Goal: Information Seeking & Learning: Learn about a topic

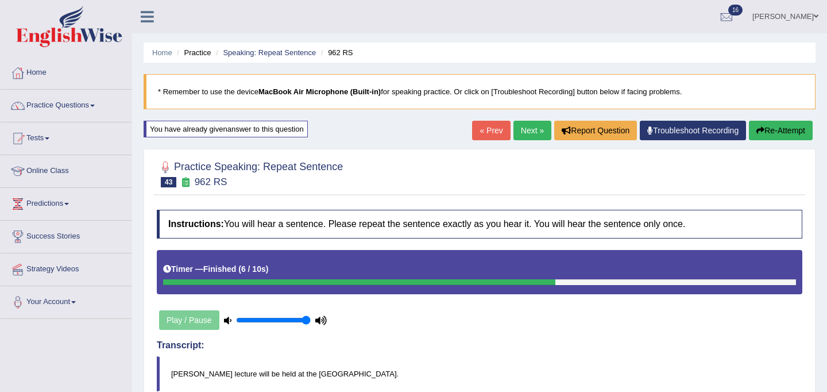
click at [529, 130] on link "Next »" at bounding box center [533, 131] width 38 height 20
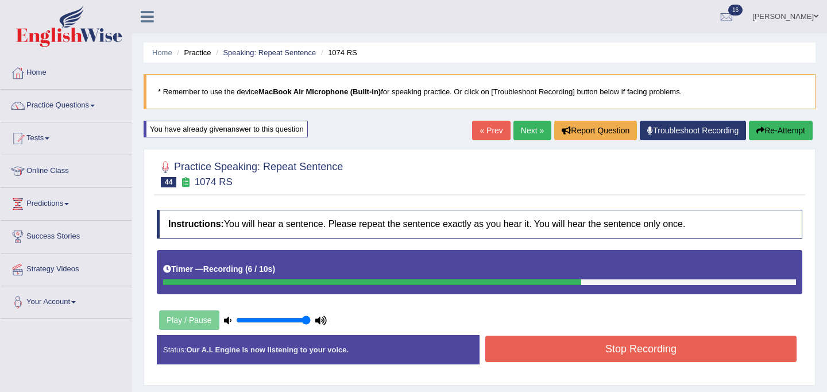
click at [625, 357] on button "Stop Recording" at bounding box center [641, 349] width 311 height 26
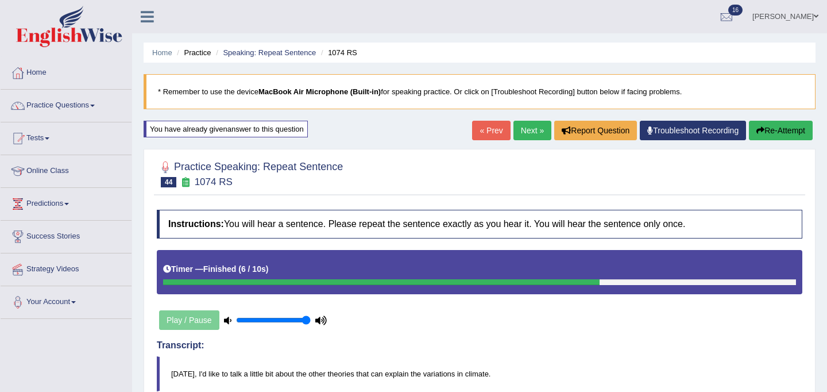
click at [520, 132] on link "Next »" at bounding box center [533, 131] width 38 height 20
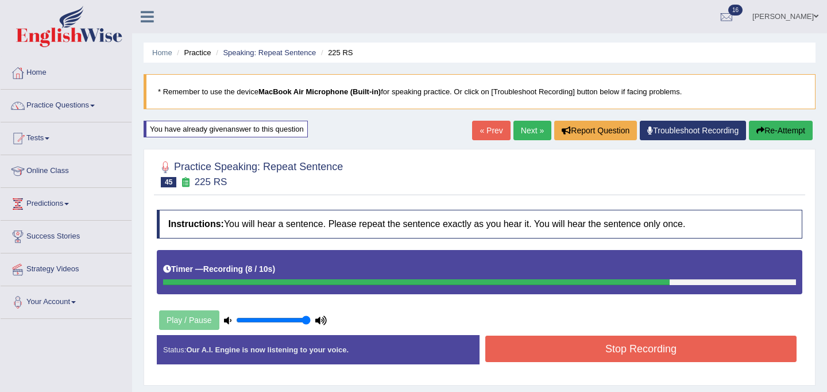
click at [589, 344] on button "Stop Recording" at bounding box center [641, 349] width 311 height 26
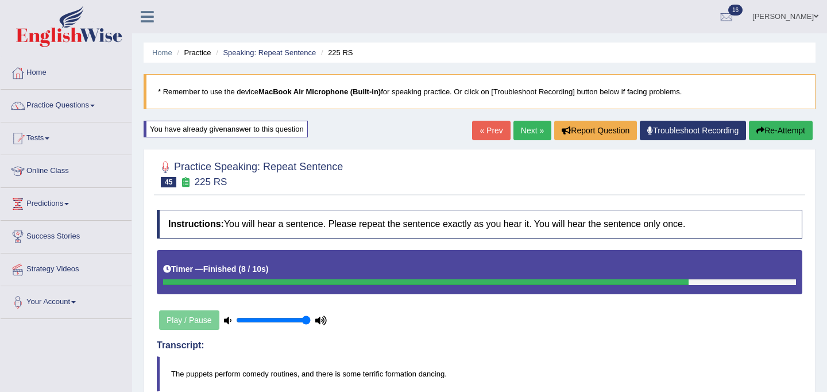
click at [768, 132] on button "Re-Attempt" at bounding box center [781, 131] width 64 height 20
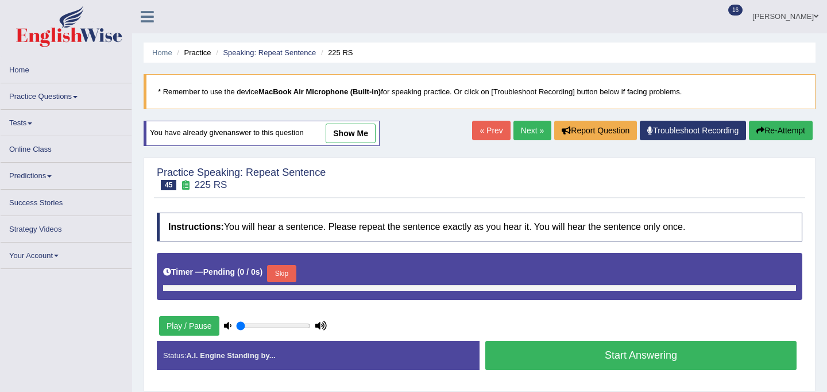
click at [285, 271] on button "Skip" at bounding box center [281, 273] width 29 height 17
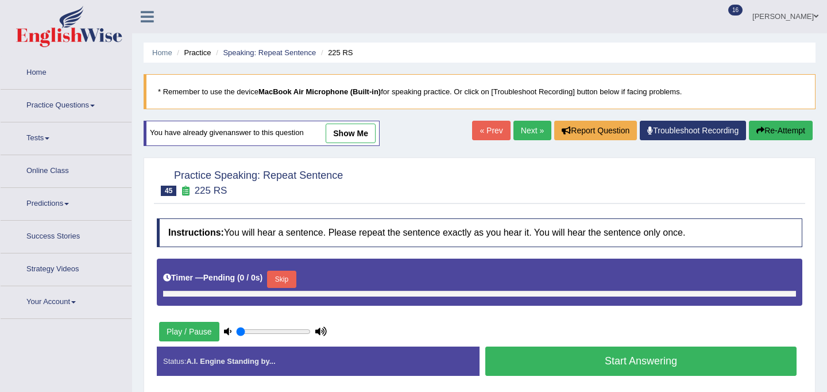
type input "1"
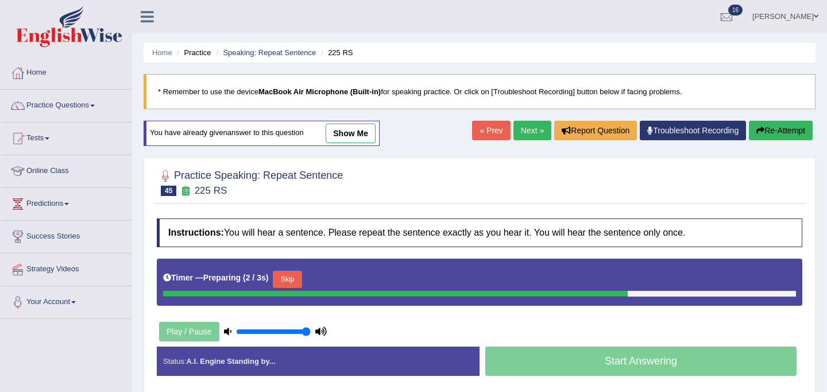
click at [295, 283] on button "Skip" at bounding box center [287, 279] width 29 height 17
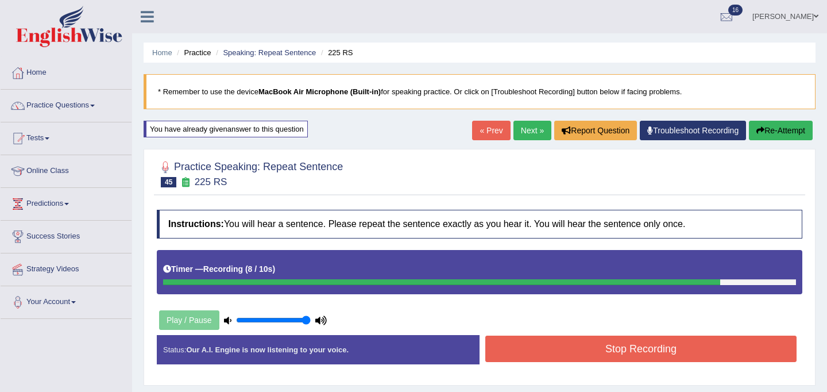
click at [512, 351] on button "Stop Recording" at bounding box center [641, 349] width 311 height 26
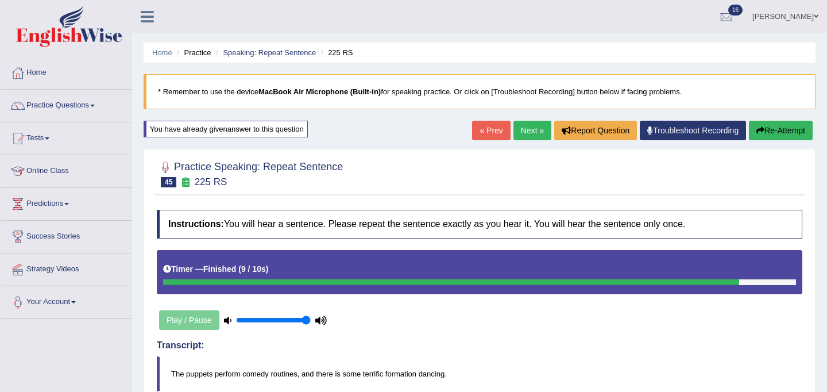
click at [522, 127] on link "Next »" at bounding box center [533, 131] width 38 height 20
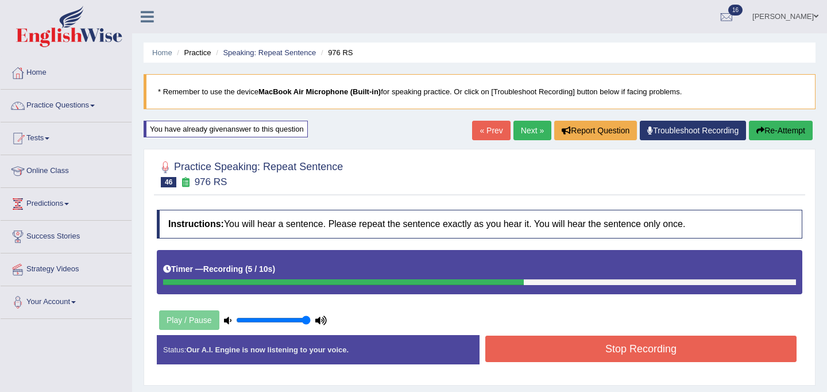
click at [623, 347] on button "Stop Recording" at bounding box center [641, 349] width 311 height 26
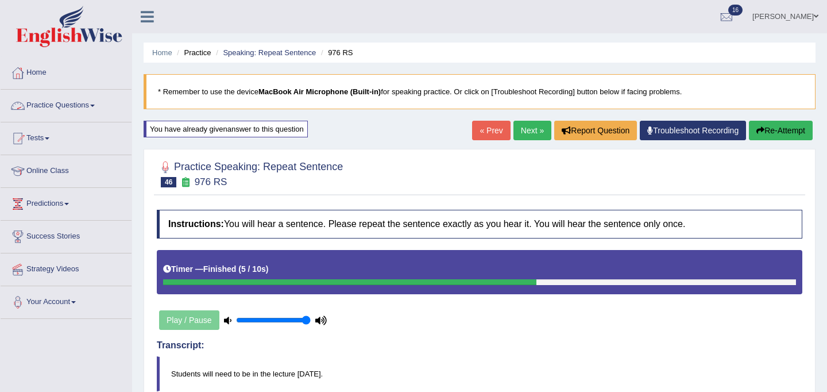
click at [44, 106] on link "Practice Questions" at bounding box center [66, 104] width 131 height 29
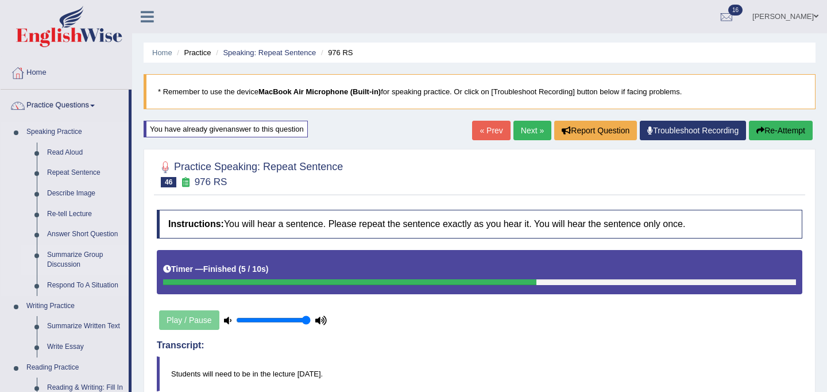
click at [75, 256] on link "Summarize Group Discussion" at bounding box center [85, 260] width 87 height 30
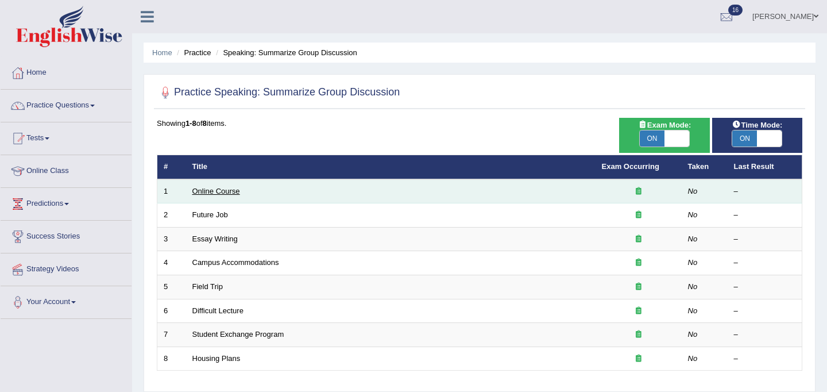
click at [204, 192] on link "Online Course" at bounding box center [216, 191] width 48 height 9
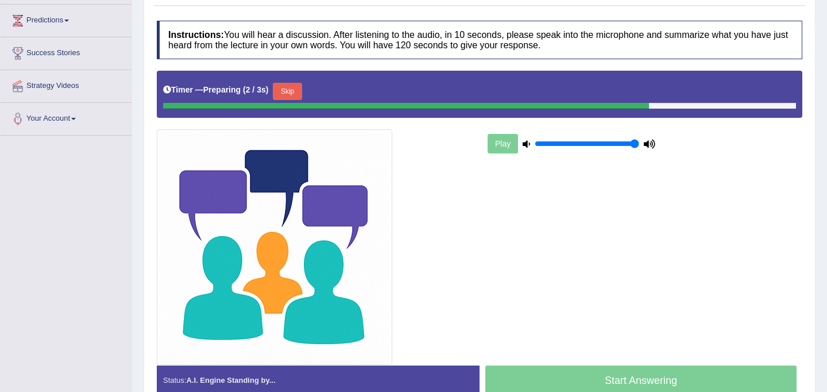
scroll to position [184, 0]
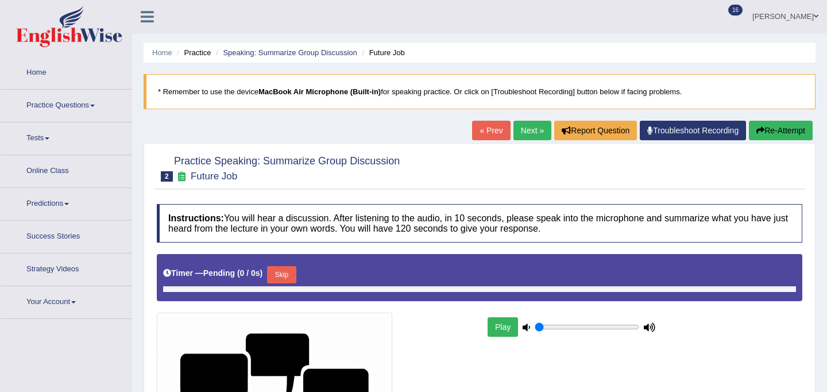
type input "1"
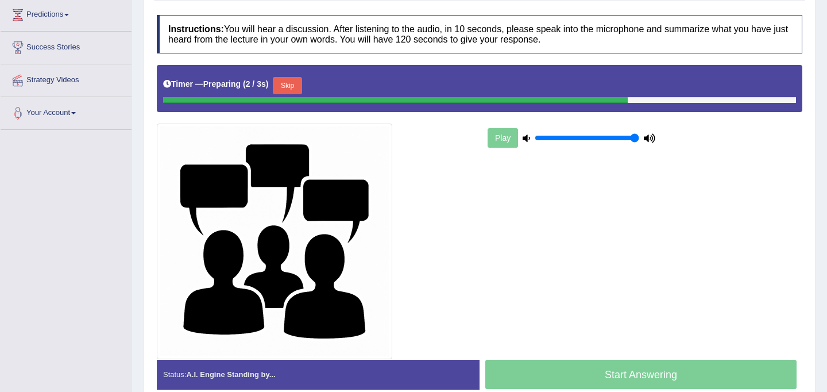
scroll to position [191, 0]
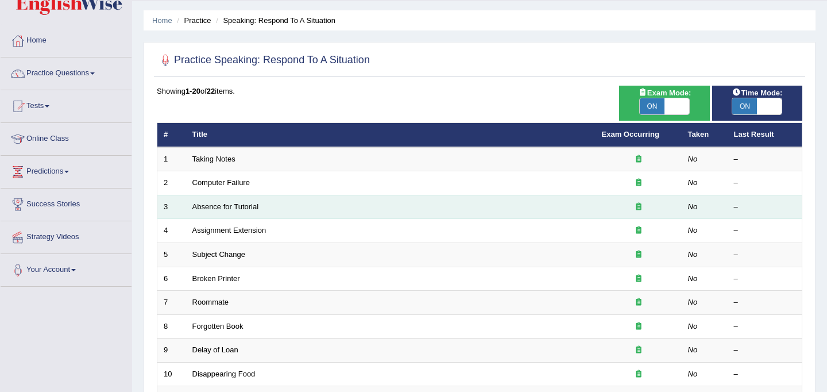
scroll to position [34, 0]
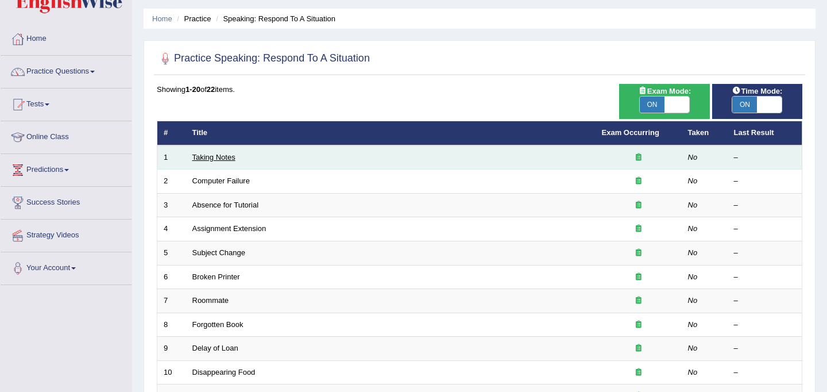
click at [228, 160] on link "Taking Notes" at bounding box center [213, 157] width 43 height 9
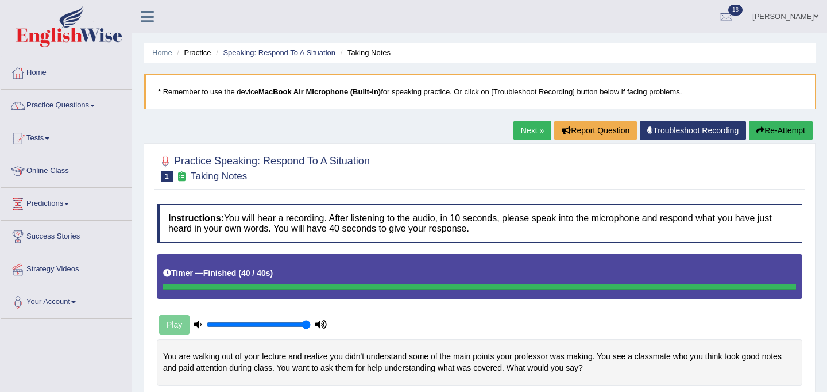
click at [527, 129] on link "Next »" at bounding box center [533, 131] width 38 height 20
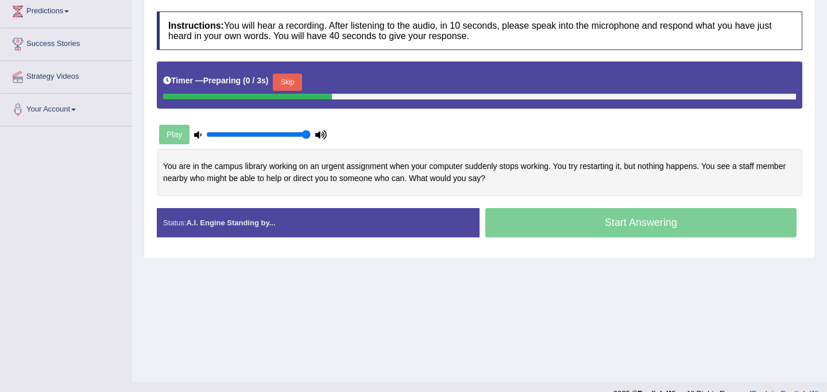
scroll to position [202, 0]
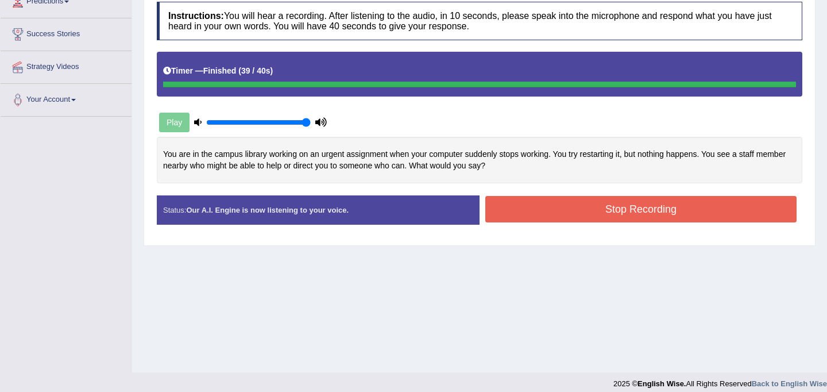
click at [548, 202] on div "Instructions: You will hear a recording. After listening to the audio, in 10 se…" at bounding box center [480, 118] width 652 height 244
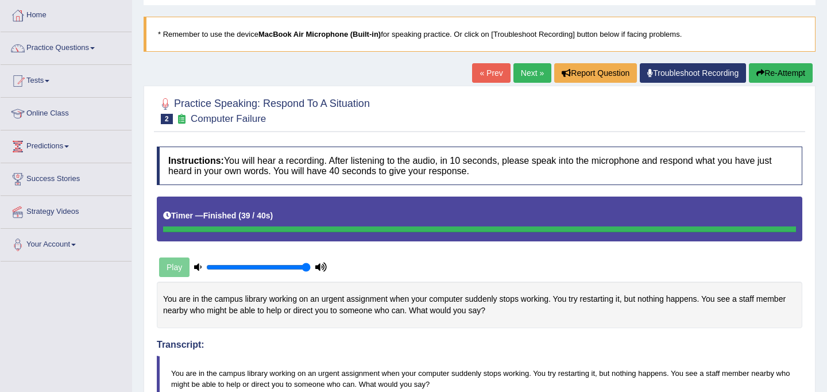
scroll to position [0, 0]
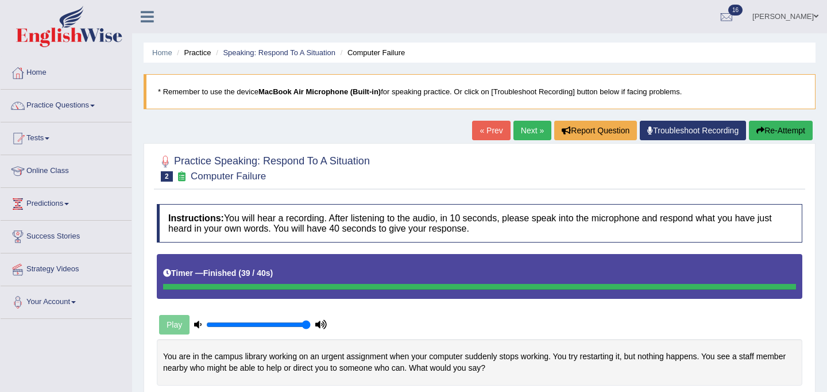
click at [519, 129] on link "Next »" at bounding box center [533, 131] width 38 height 20
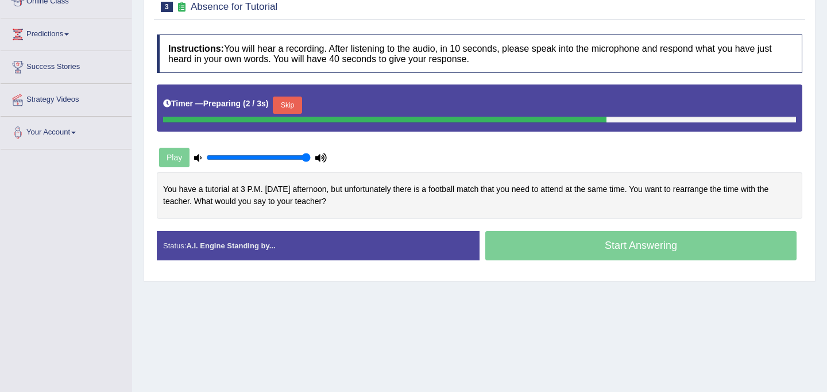
scroll to position [211, 0]
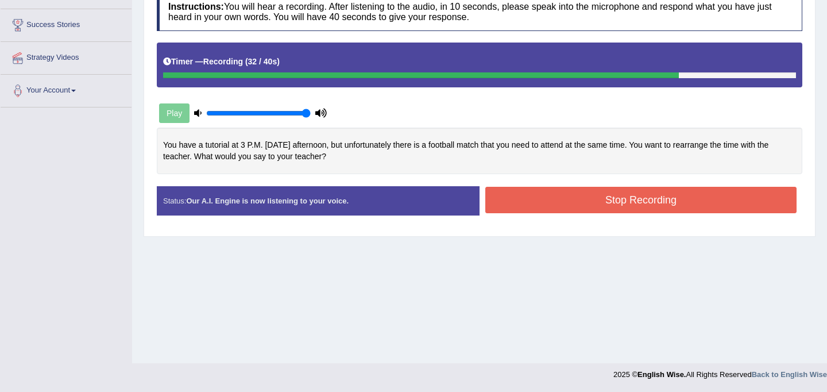
click at [762, 201] on button "Stop Recording" at bounding box center [641, 200] width 311 height 26
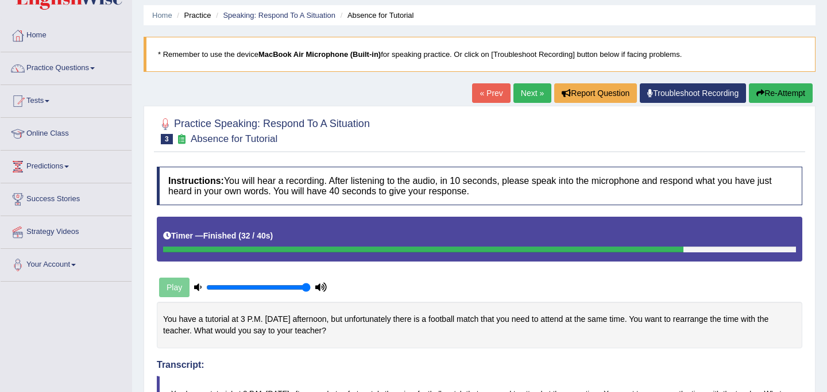
scroll to position [40, 0]
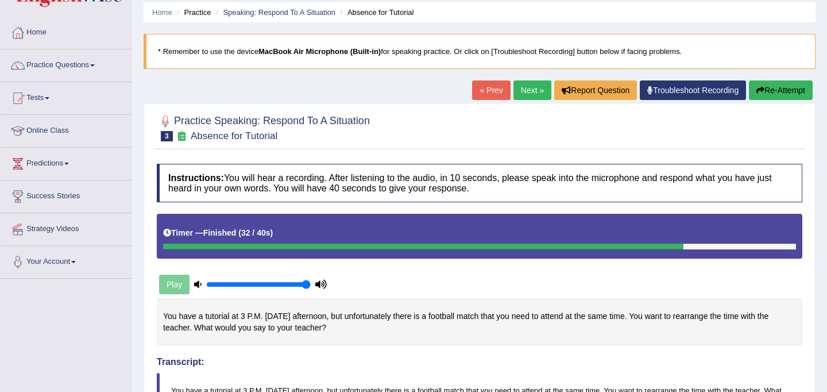
click at [530, 88] on link "Next »" at bounding box center [533, 90] width 38 height 20
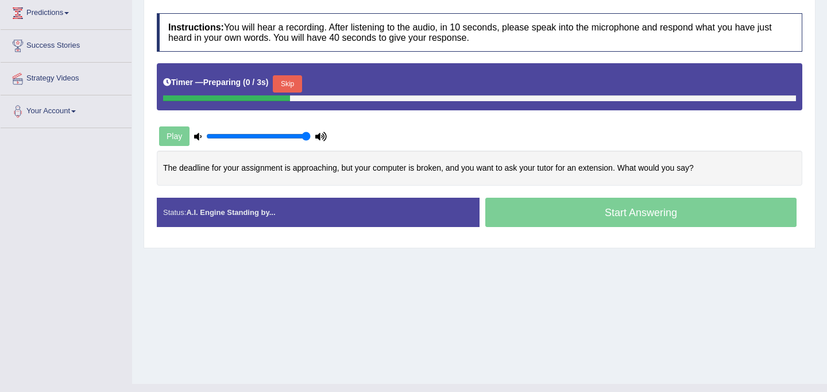
scroll to position [211, 0]
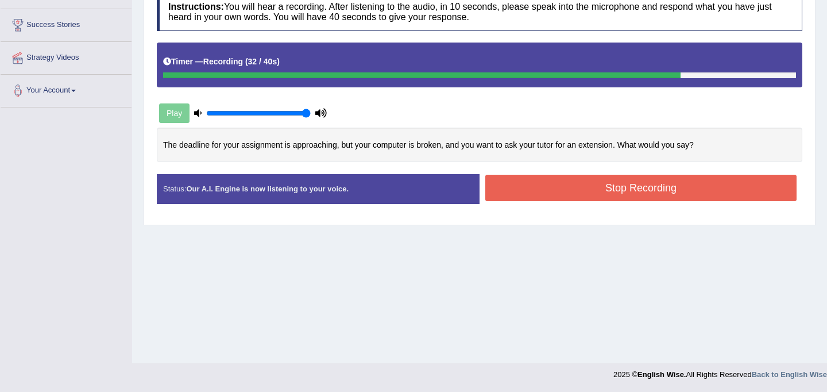
click at [600, 191] on button "Stop Recording" at bounding box center [641, 188] width 311 height 26
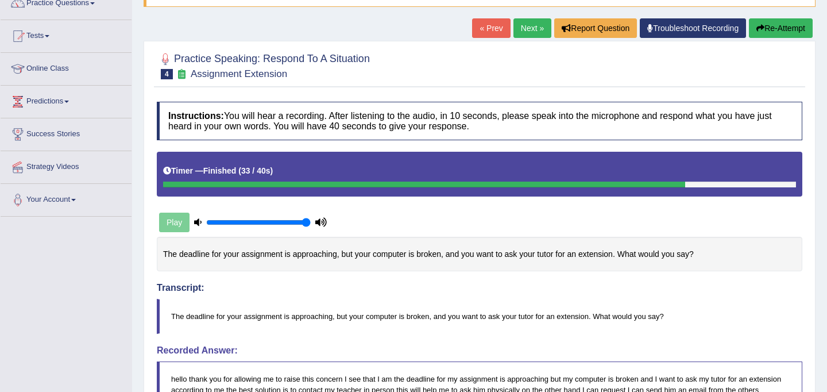
scroll to position [72, 0]
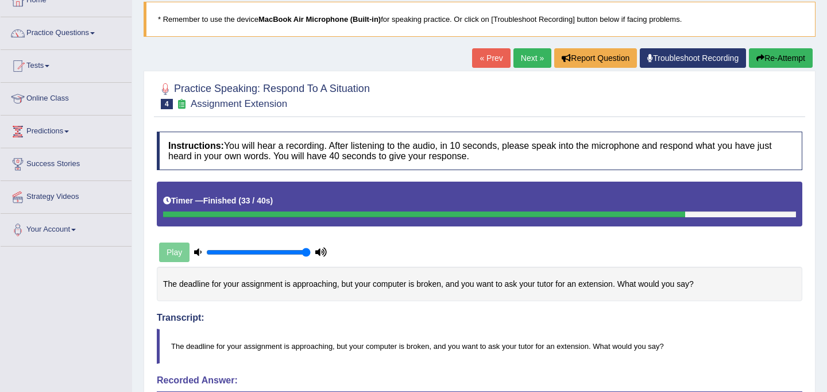
click at [783, 58] on button "Re-Attempt" at bounding box center [781, 58] width 64 height 20
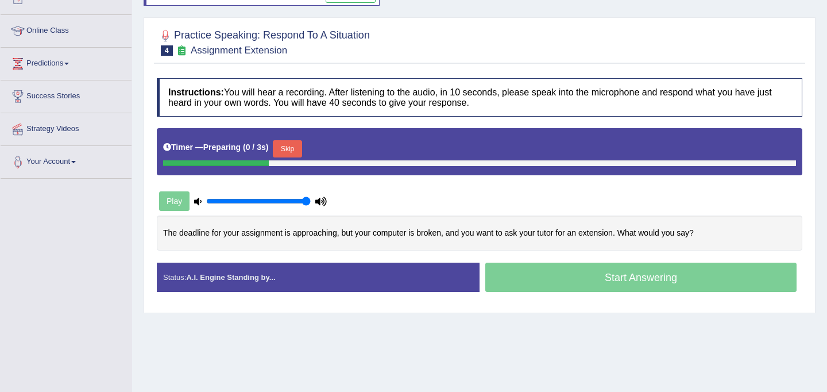
scroll to position [152, 0]
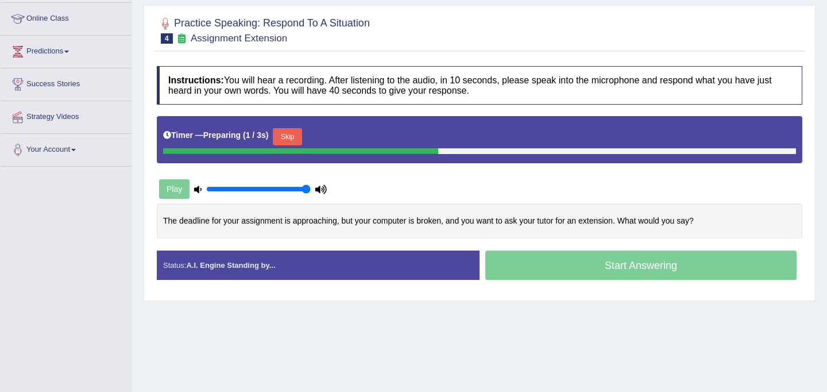
click at [294, 138] on button "Skip" at bounding box center [287, 136] width 29 height 17
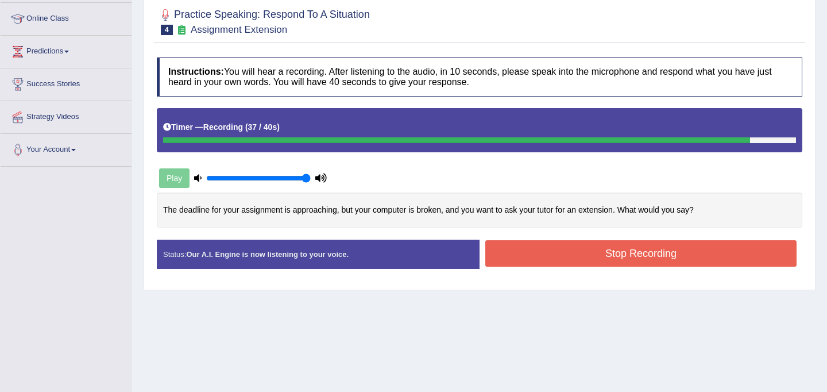
click at [603, 248] on button "Stop Recording" at bounding box center [641, 253] width 311 height 26
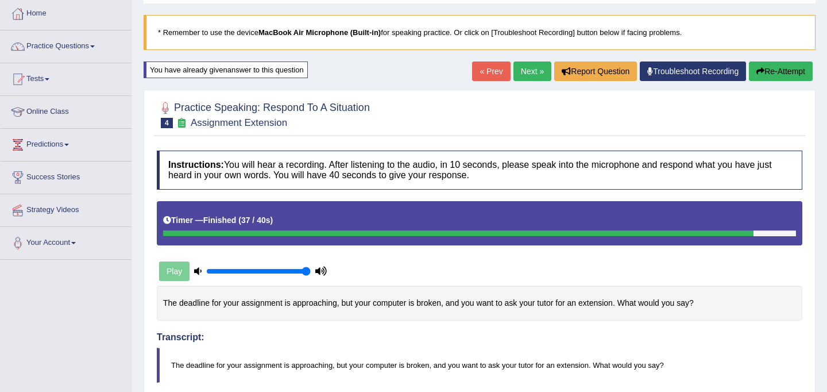
scroll to position [40, 0]
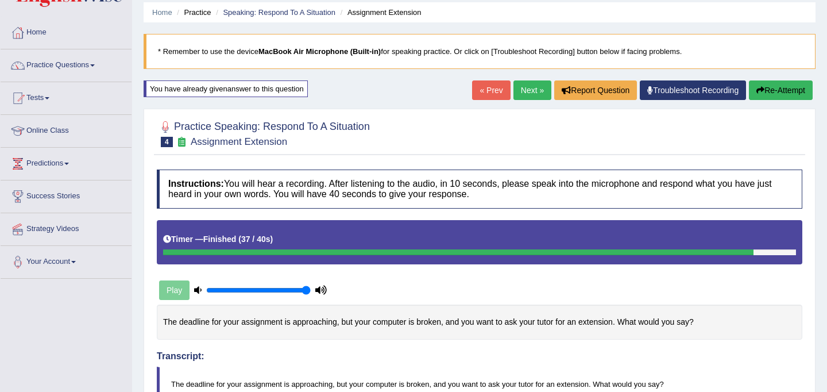
click at [793, 95] on button "Re-Attempt" at bounding box center [781, 90] width 64 height 20
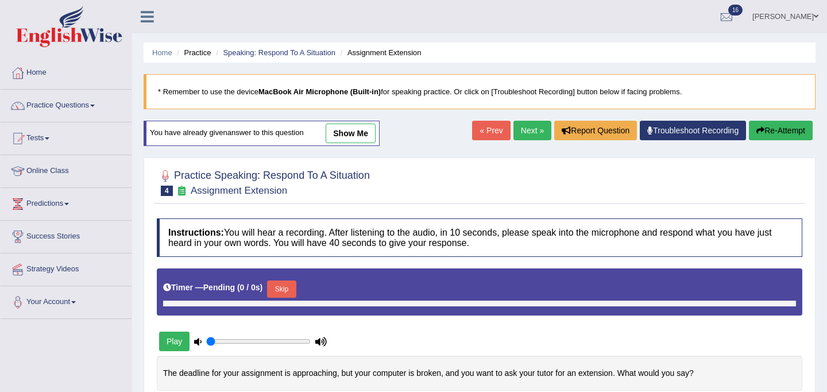
type input "1"
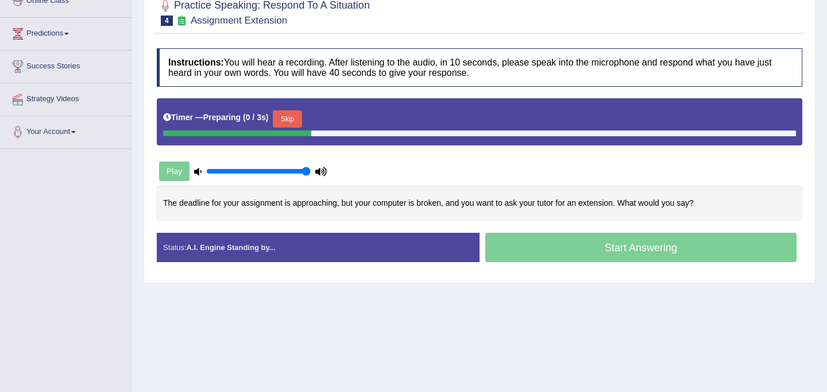
scroll to position [171, 0]
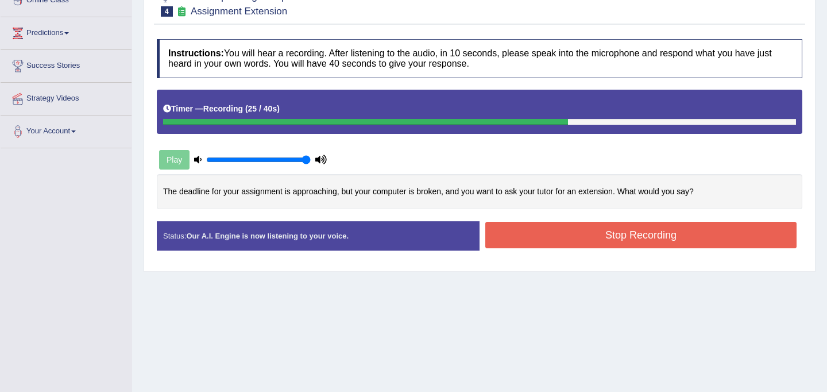
click at [574, 236] on button "Stop Recording" at bounding box center [641, 235] width 311 height 26
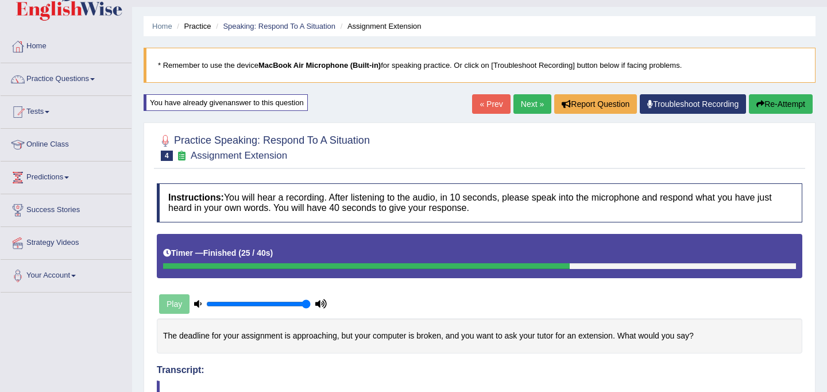
scroll to position [0, 0]
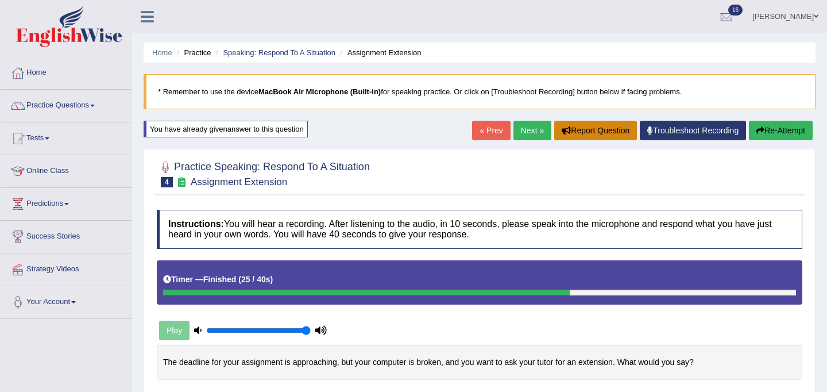
click at [600, 129] on button "Report Question" at bounding box center [595, 131] width 83 height 20
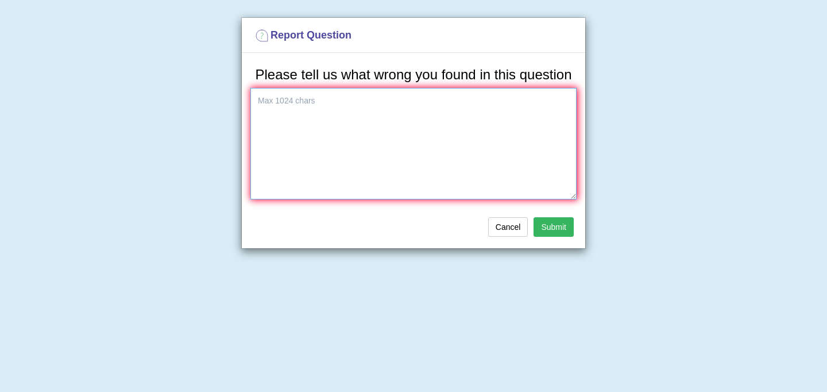
click at [394, 167] on textarea at bounding box center [414, 143] width 326 height 111
type textarea "not giving proper scores"
click at [556, 237] on button "Submit" at bounding box center [554, 227] width 40 height 20
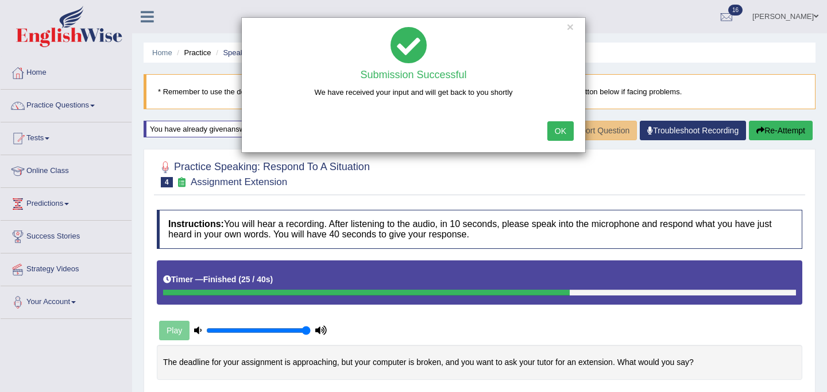
click at [568, 128] on button "OK" at bounding box center [561, 131] width 26 height 20
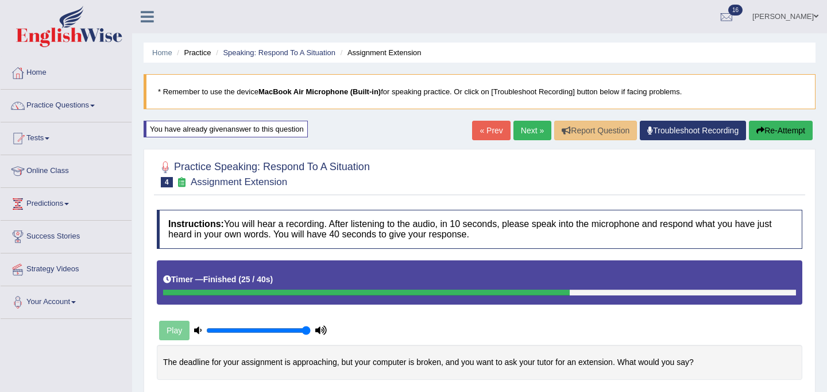
click at [524, 126] on link "Next »" at bounding box center [533, 131] width 38 height 20
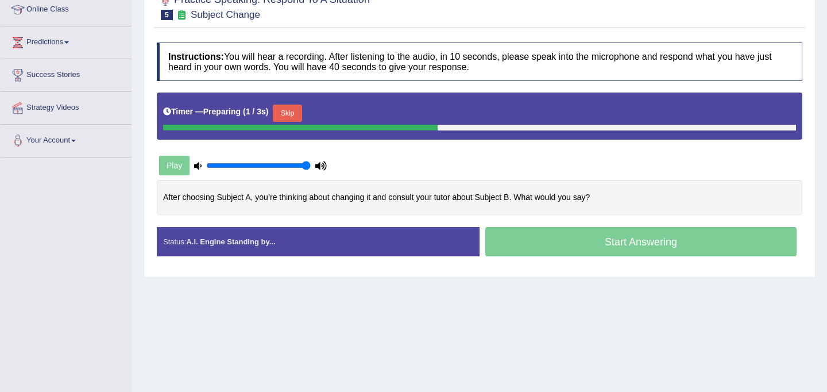
scroll to position [162, 0]
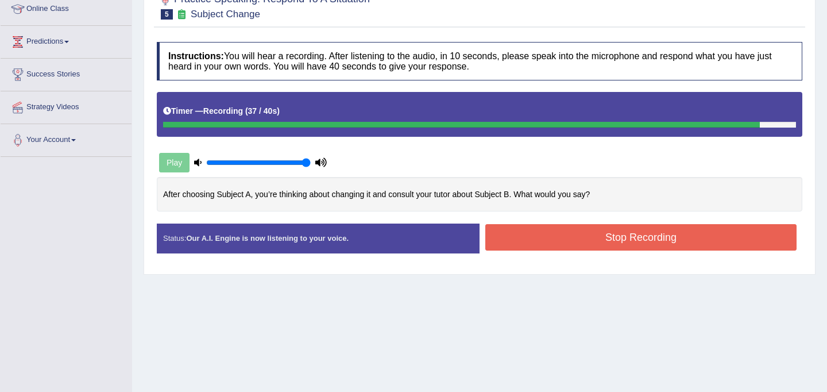
click at [598, 240] on button "Stop Recording" at bounding box center [641, 237] width 311 height 26
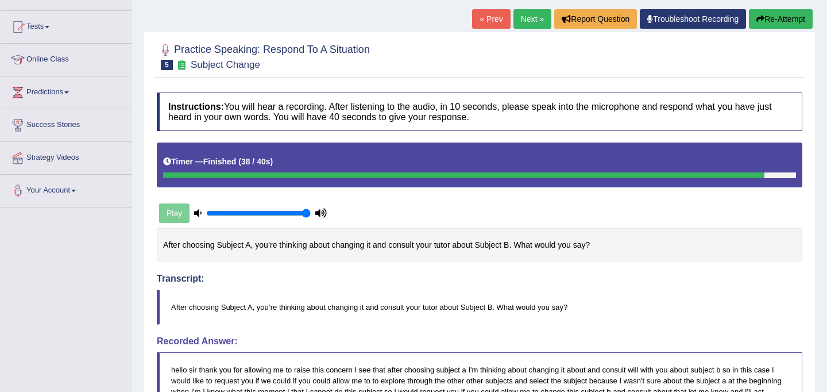
scroll to position [0, 0]
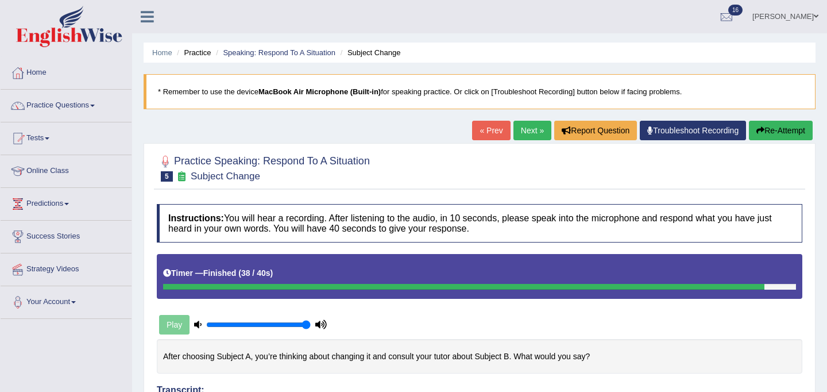
click at [793, 128] on button "Re-Attempt" at bounding box center [781, 131] width 64 height 20
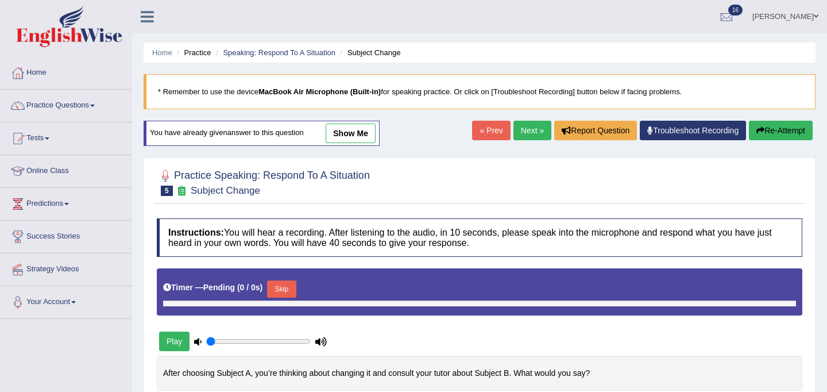
scroll to position [48, 0]
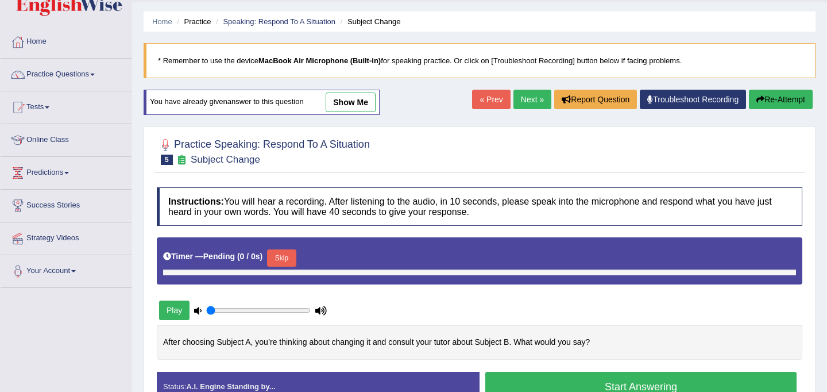
type input "1"
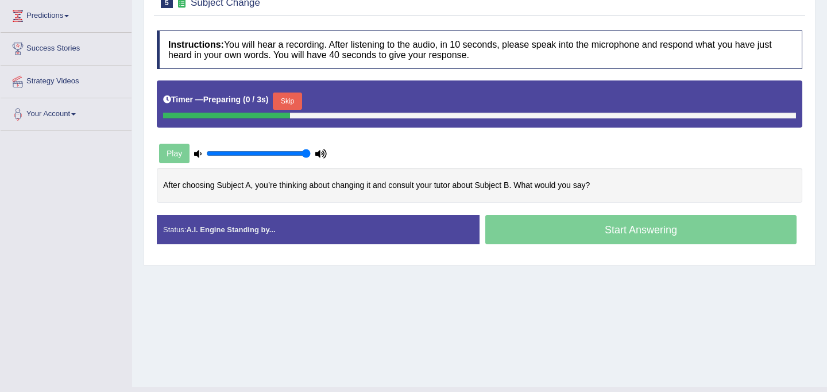
scroll to position [186, 0]
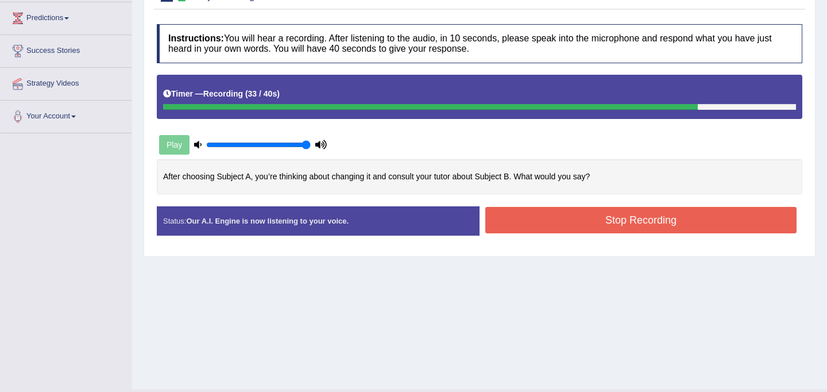
click at [544, 225] on button "Stop Recording" at bounding box center [641, 220] width 311 height 26
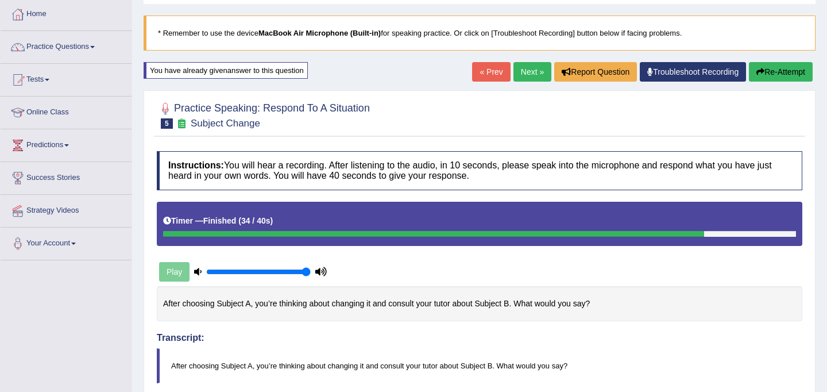
scroll to position [0, 0]
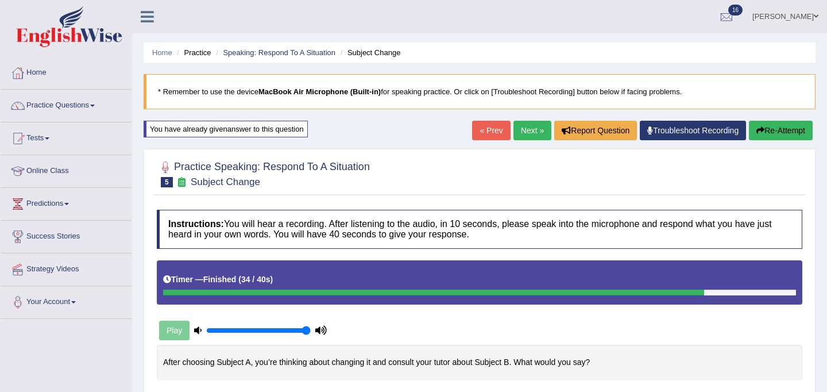
click at [527, 136] on link "Next »" at bounding box center [533, 131] width 38 height 20
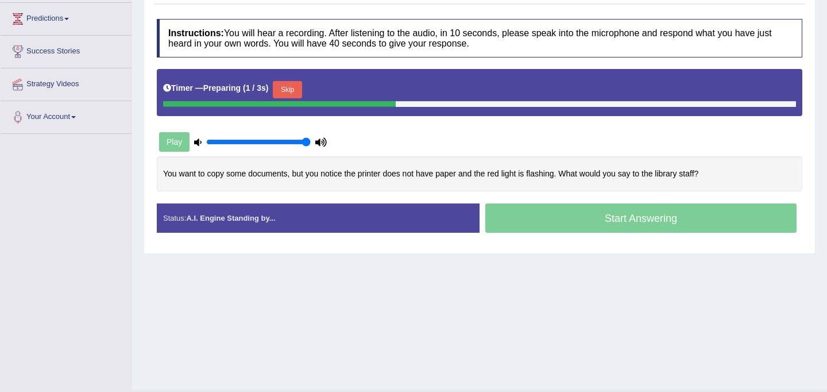
scroll to position [186, 0]
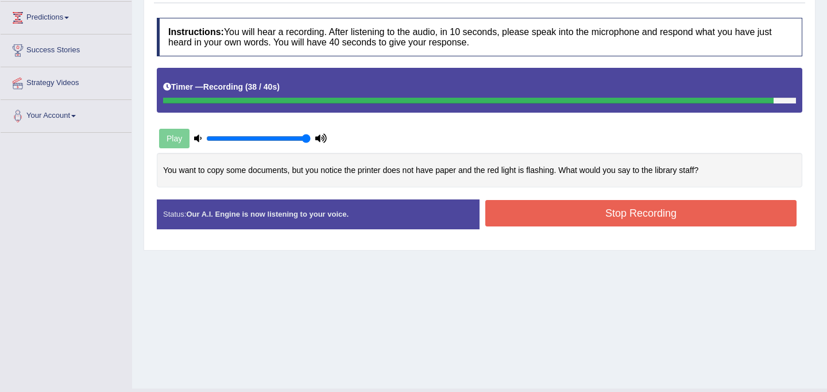
click at [625, 214] on button "Stop Recording" at bounding box center [641, 213] width 311 height 26
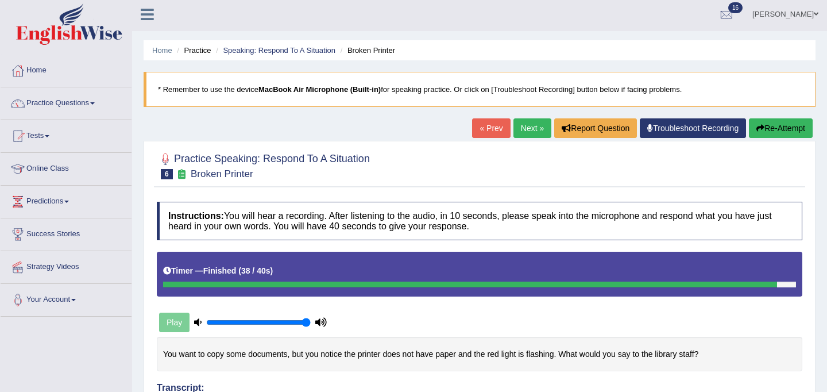
scroll to position [0, 0]
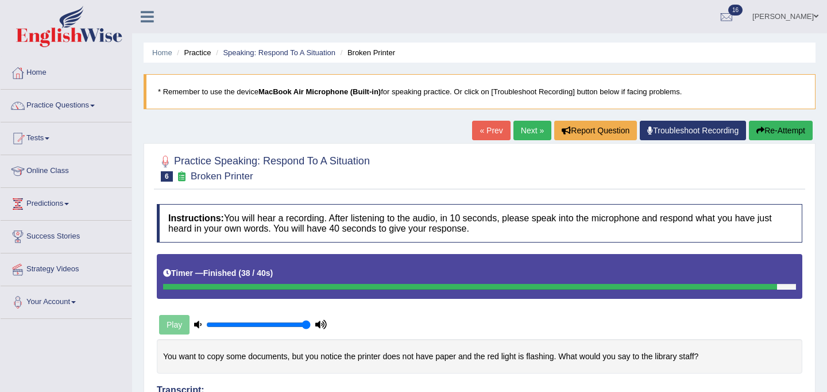
click at [525, 121] on link "Next »" at bounding box center [533, 131] width 38 height 20
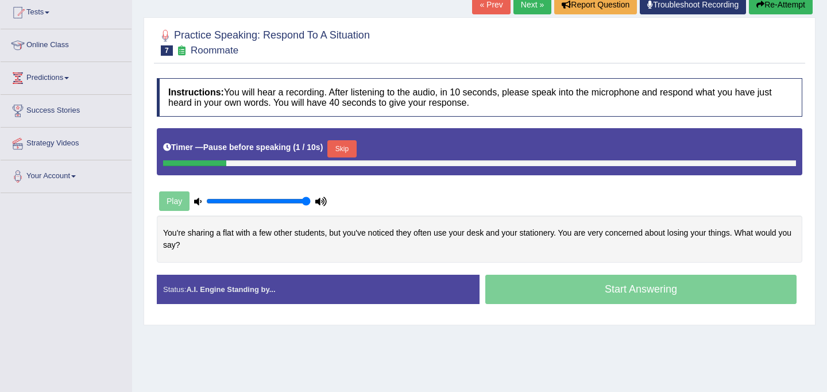
scroll to position [127, 0]
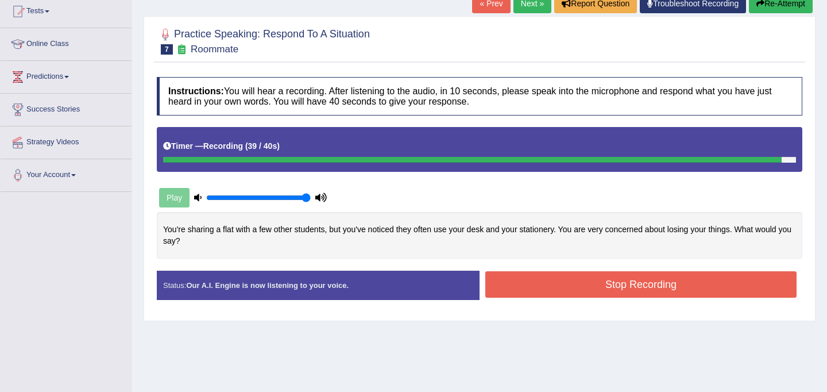
click at [594, 287] on button "Stop Recording" at bounding box center [641, 284] width 311 height 26
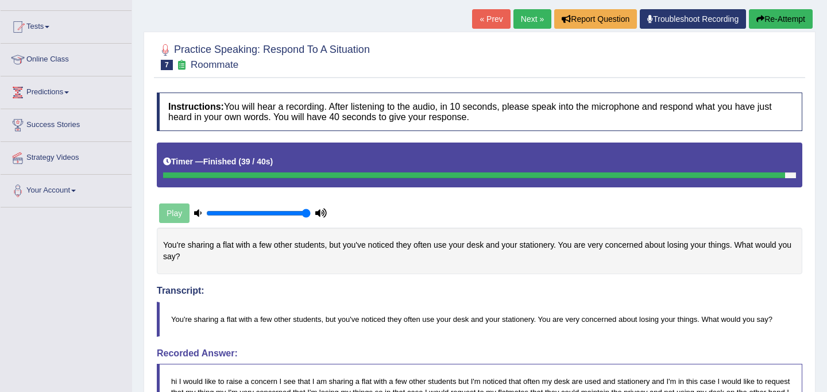
scroll to position [0, 0]
